Goal: Information Seeking & Learning: Learn about a topic

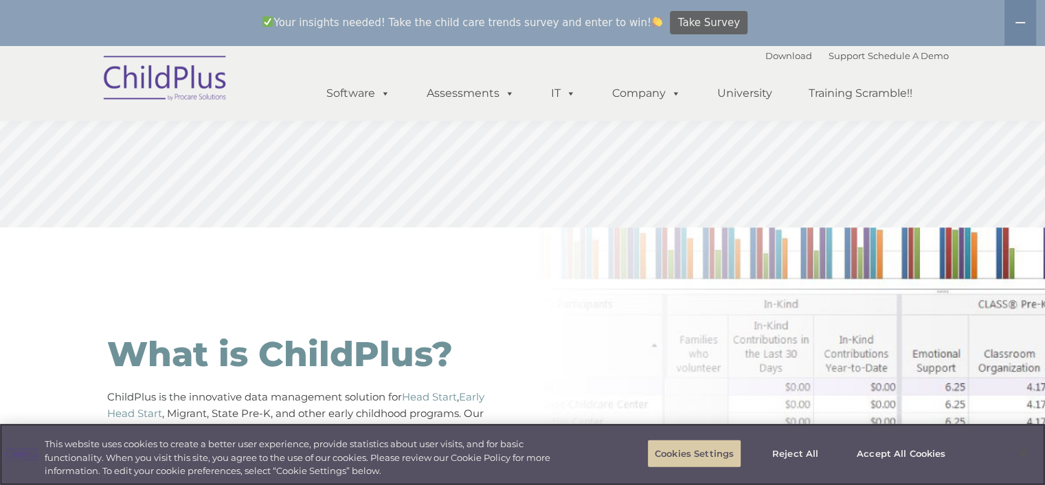
scroll to position [521, 0]
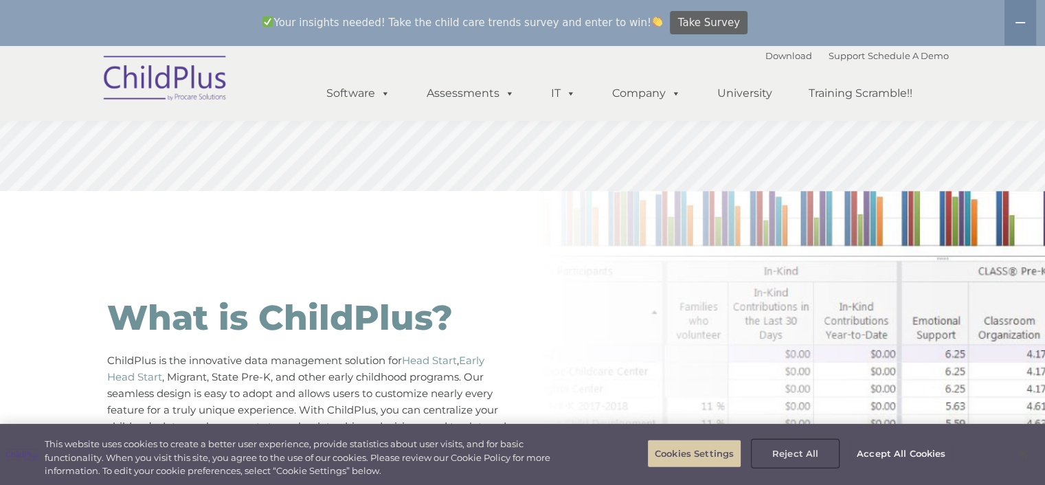
click at [794, 451] on button "Reject All" at bounding box center [796, 453] width 86 height 27
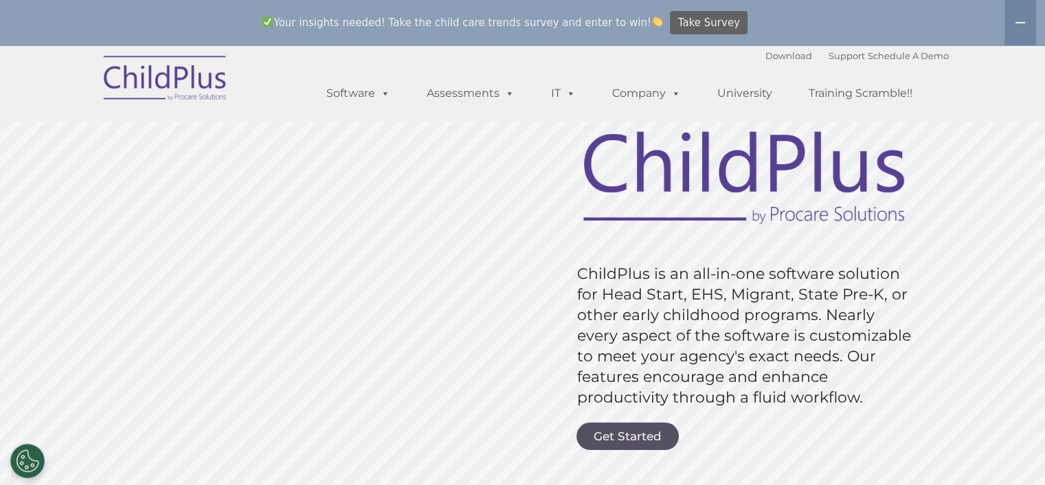
scroll to position [0, 0]
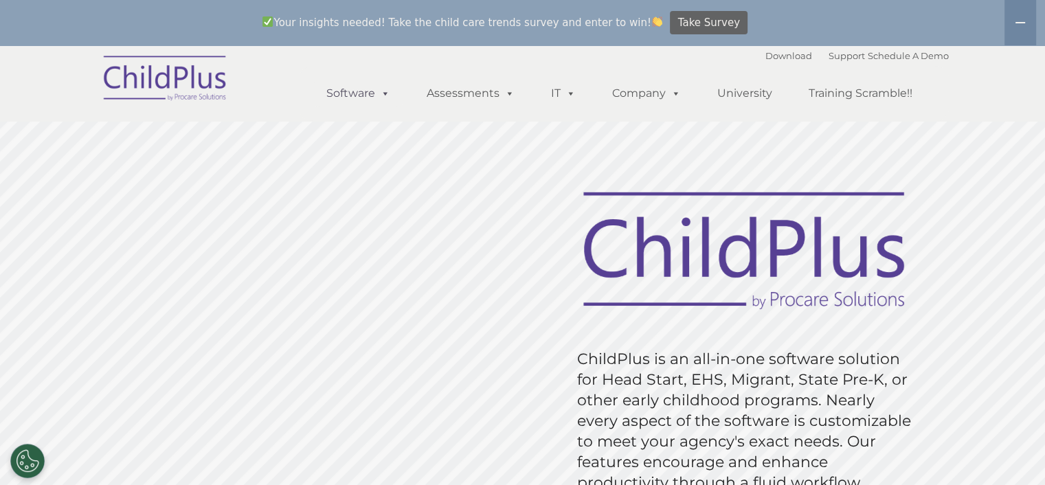
click at [384, 88] on span at bounding box center [382, 93] width 15 height 13
click at [386, 98] on span at bounding box center [382, 93] width 15 height 13
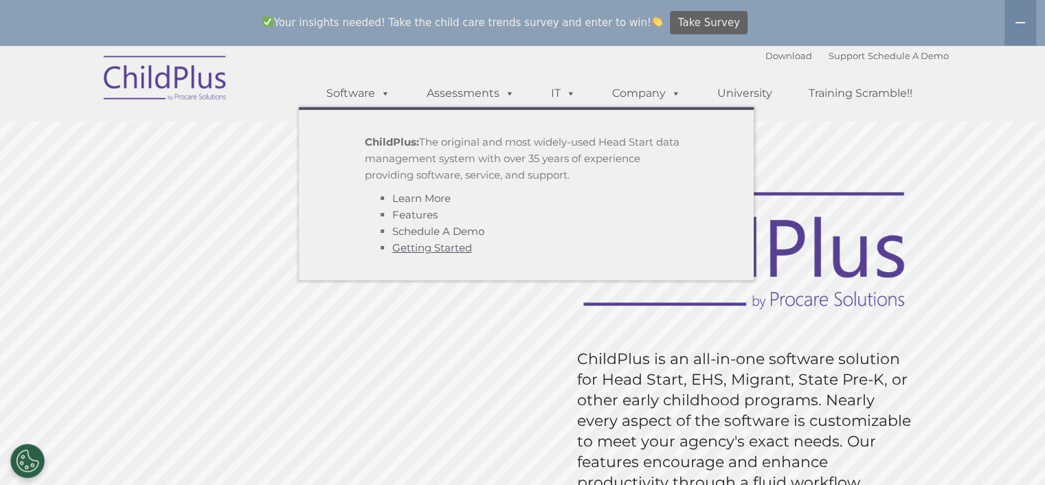
click at [424, 250] on link "Getting Started" at bounding box center [432, 247] width 80 height 13
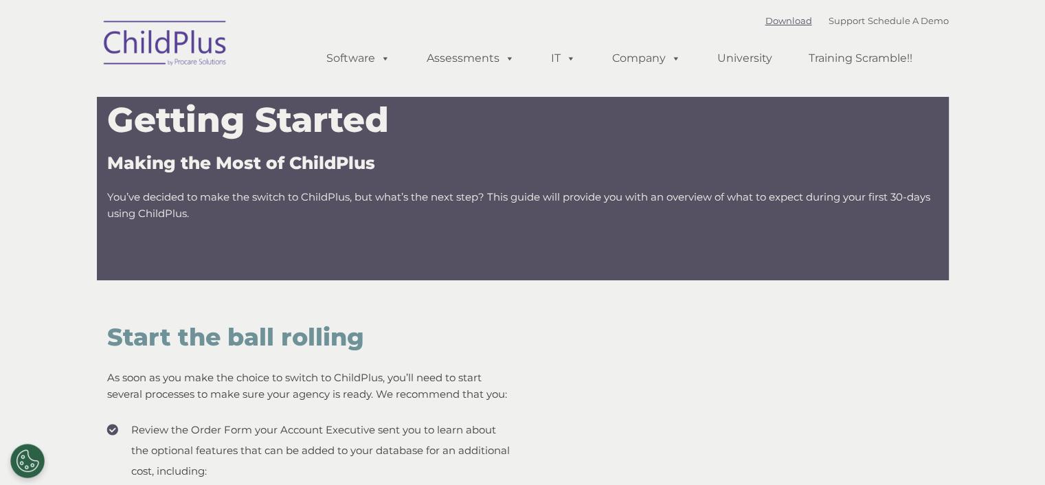
click at [781, 21] on link "Download" at bounding box center [789, 20] width 47 height 11
